Goal: Information Seeking & Learning: Understand process/instructions

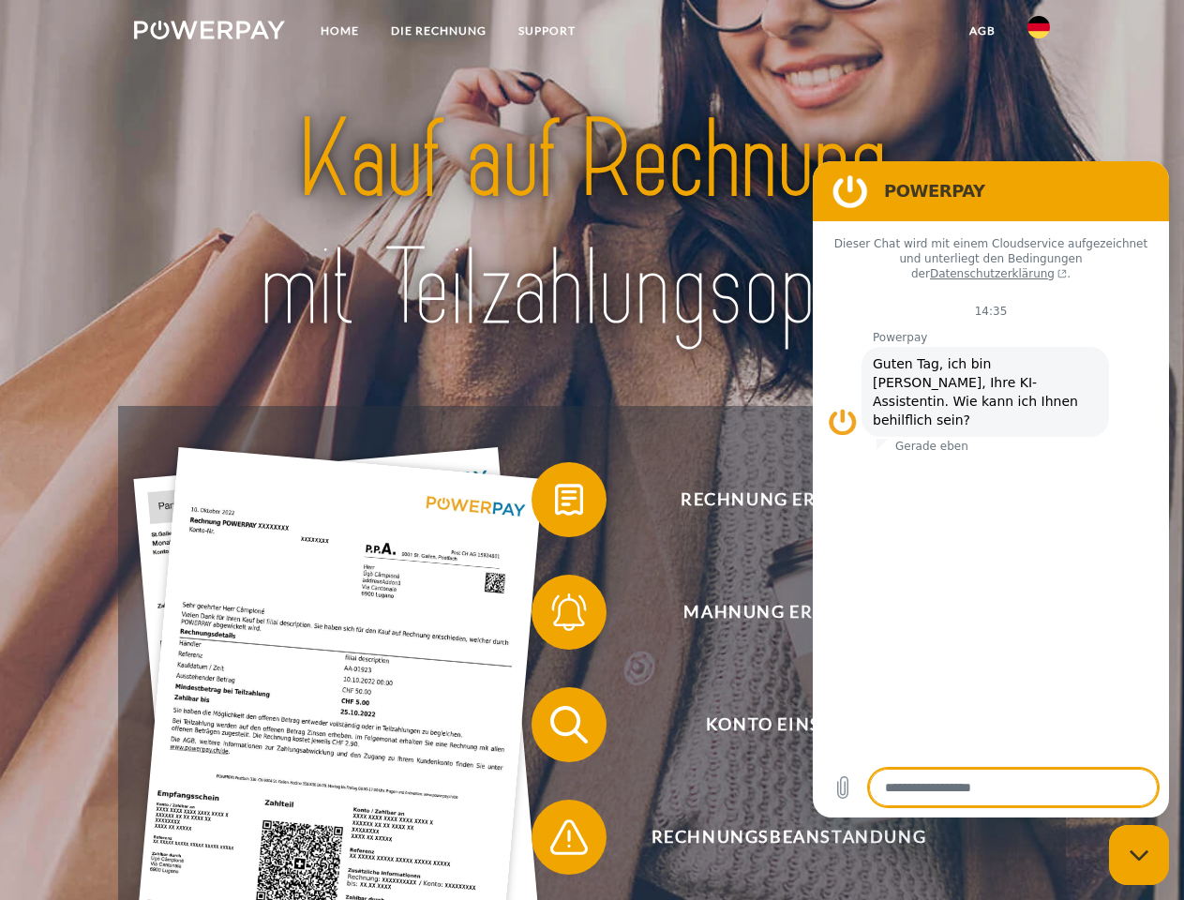
click at [209, 33] on img at bounding box center [209, 30] width 151 height 19
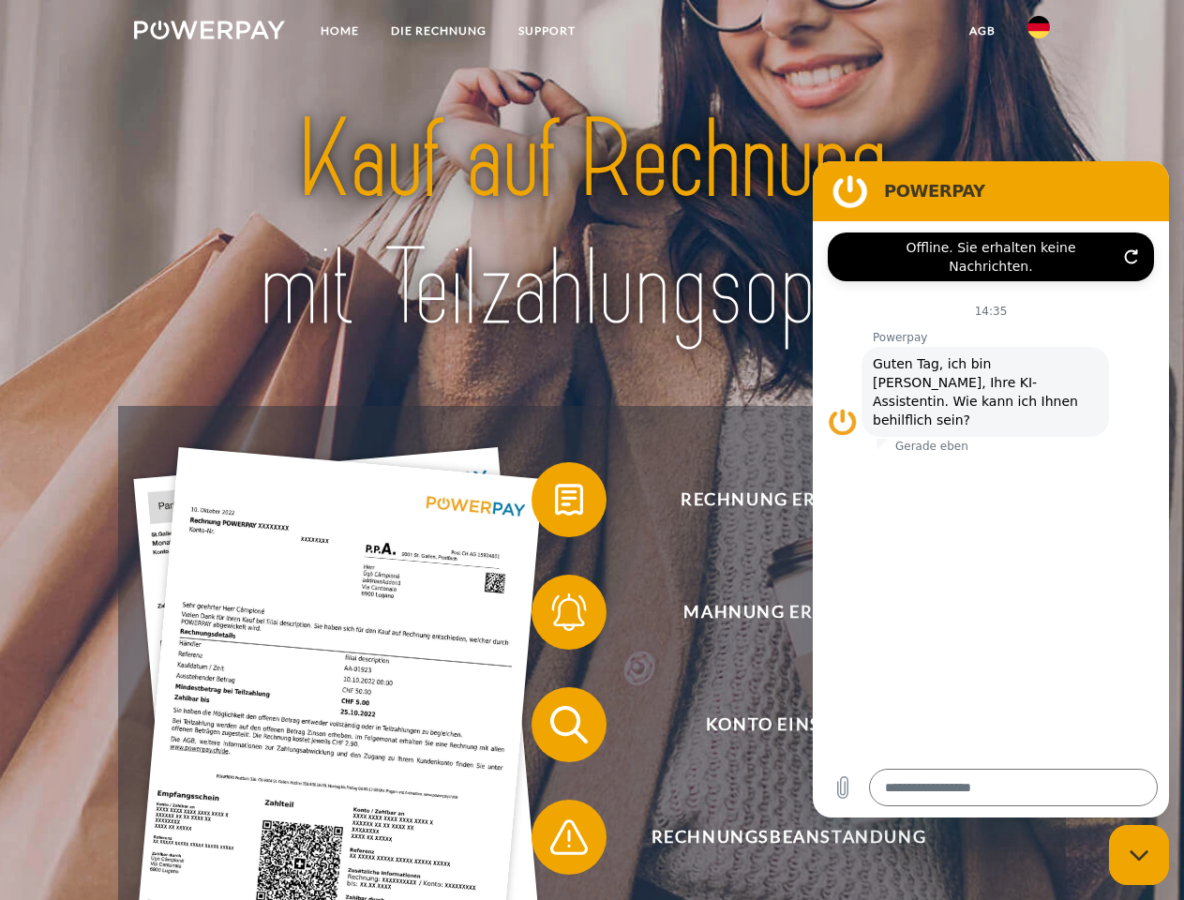
click at [1039, 33] on img at bounding box center [1038, 27] width 22 height 22
click at [981, 31] on link "agb" at bounding box center [982, 31] width 58 height 34
click at [555, 503] on span at bounding box center [541, 500] width 94 height 94
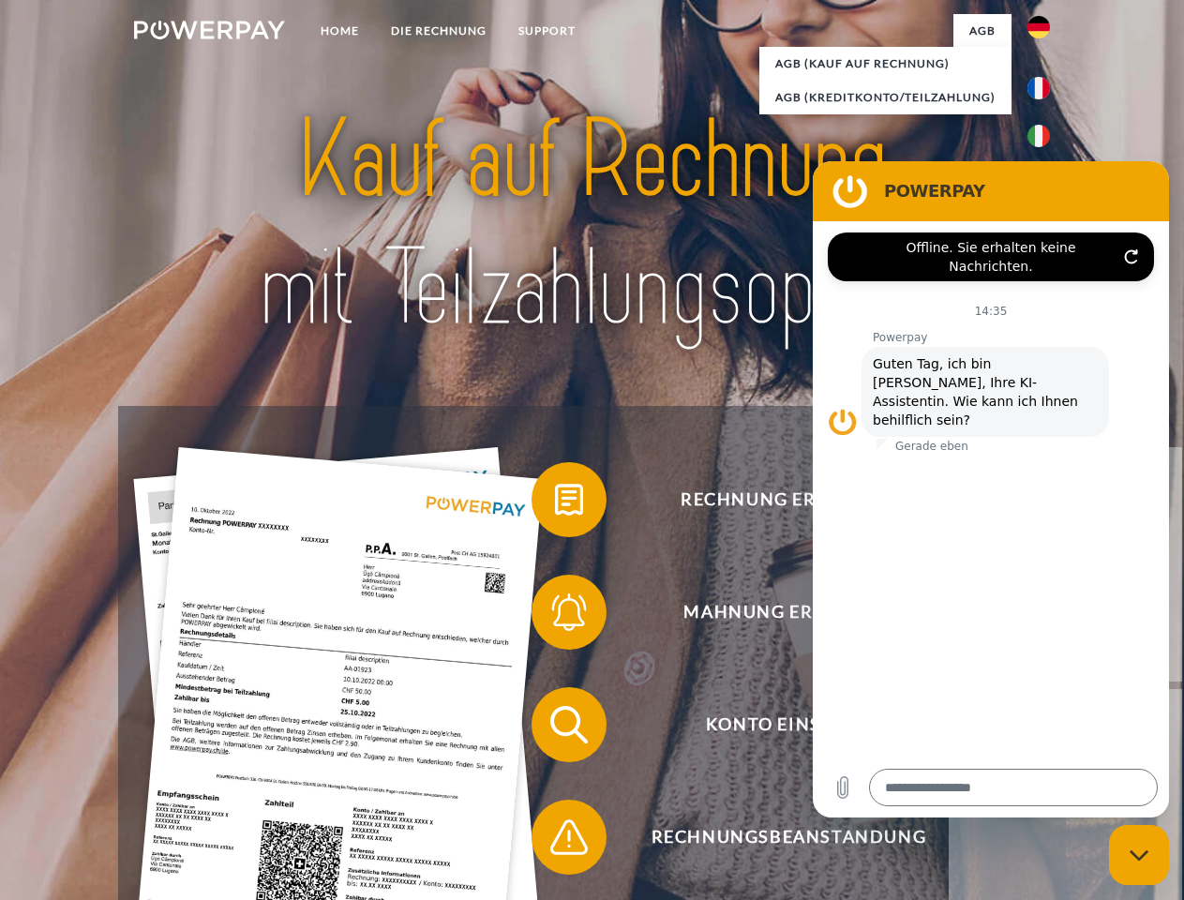
click at [555, 616] on span at bounding box center [541, 612] width 94 height 94
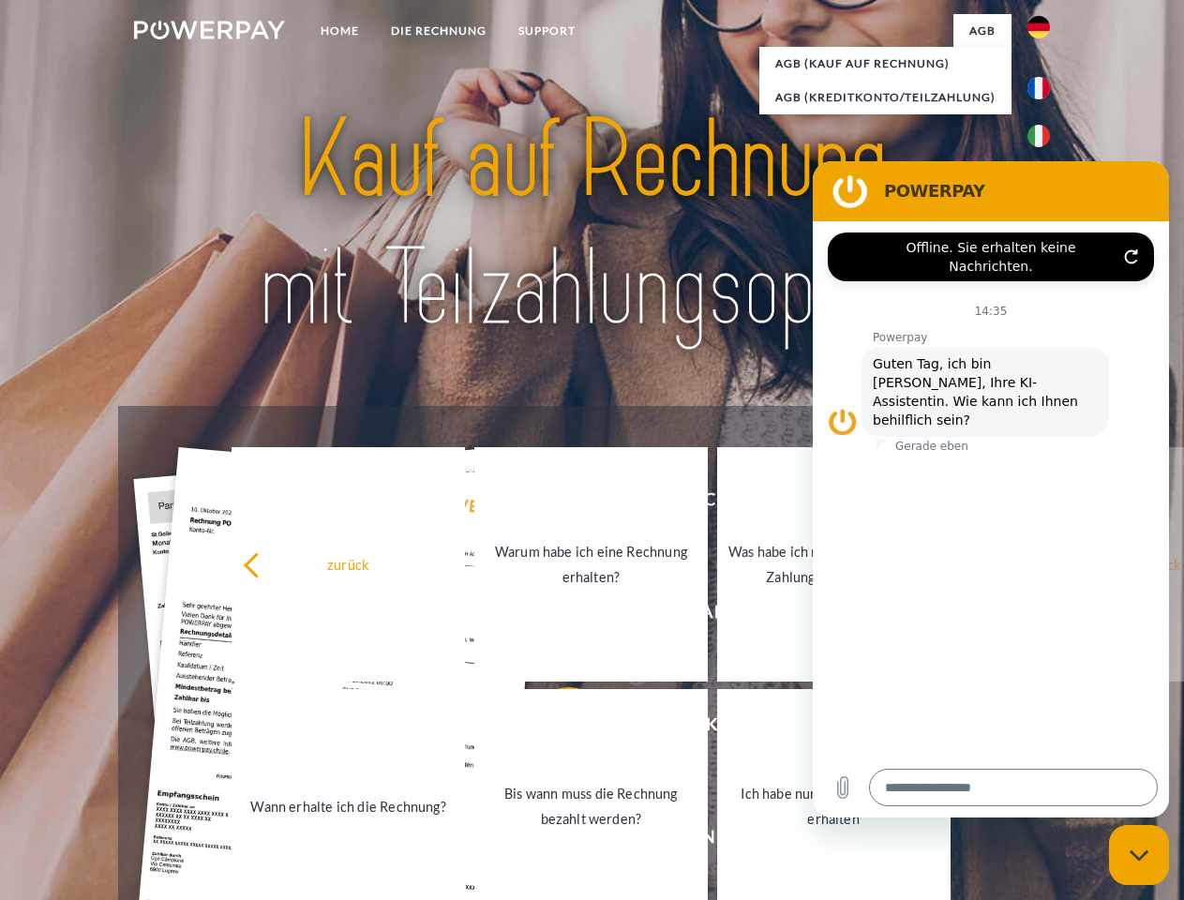
click at [555, 728] on link "Bis wann muss die Rechnung bezahlt werden?" at bounding box center [590, 806] width 233 height 234
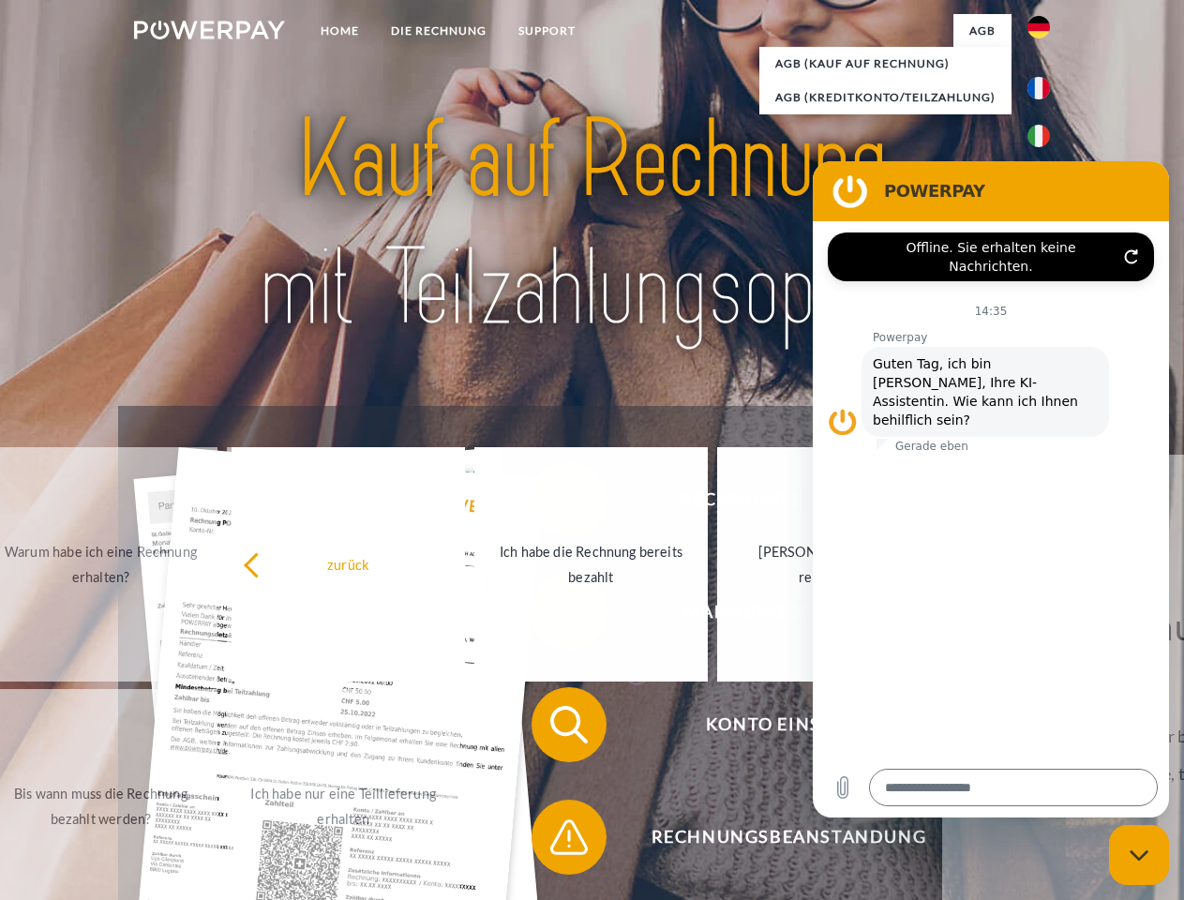
click at [555, 841] on span at bounding box center [541, 837] width 94 height 94
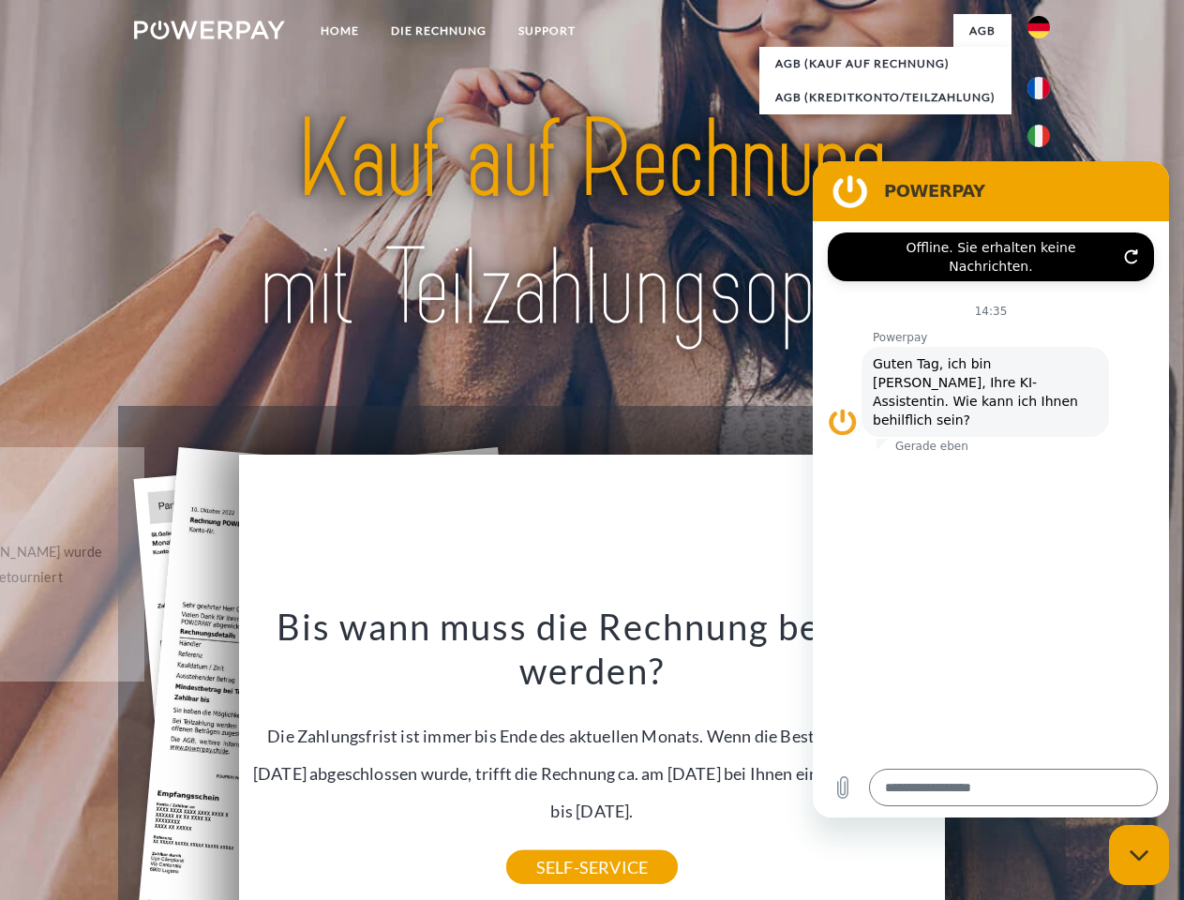
click at [1139, 855] on icon "Messaging-Fenster schließen" at bounding box center [1140, 855] width 20 height 12
type textarea "*"
